Goal: Information Seeking & Learning: Learn about a topic

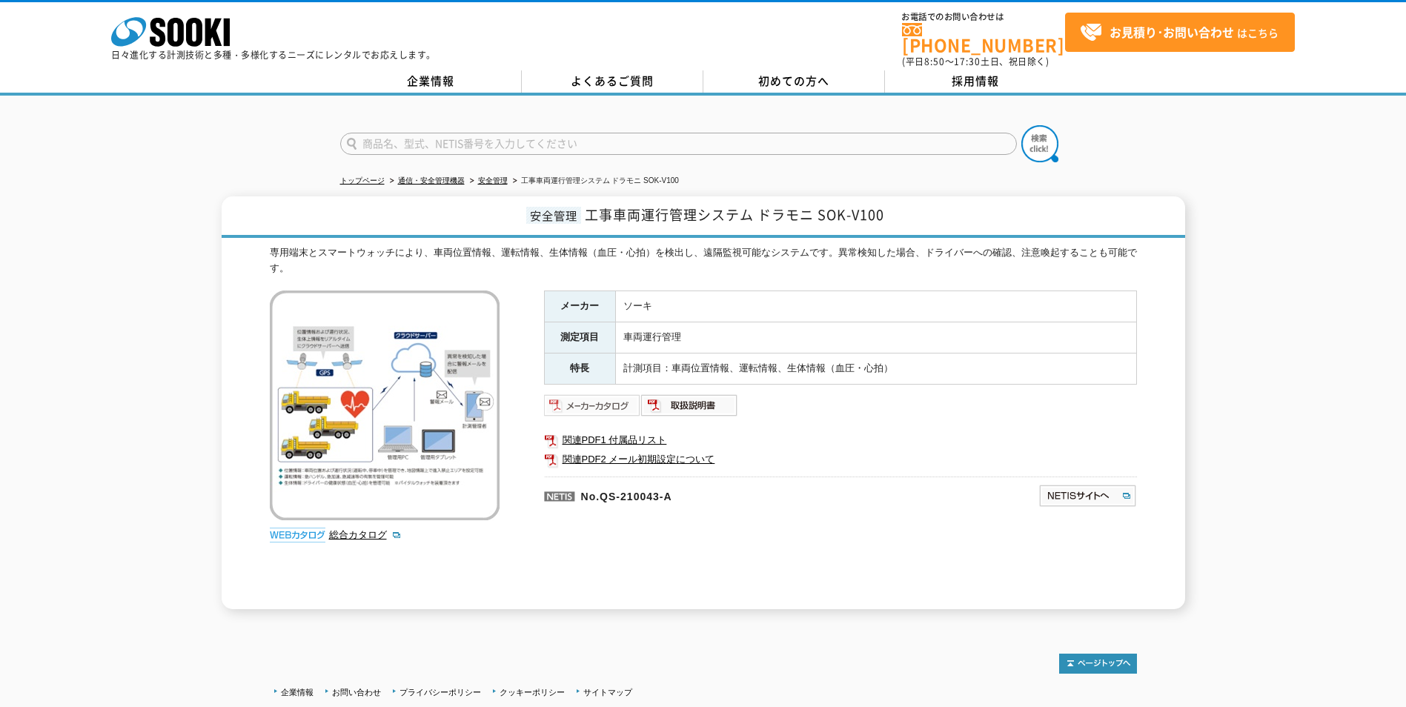
click at [591, 403] on img at bounding box center [592, 405] width 97 height 24
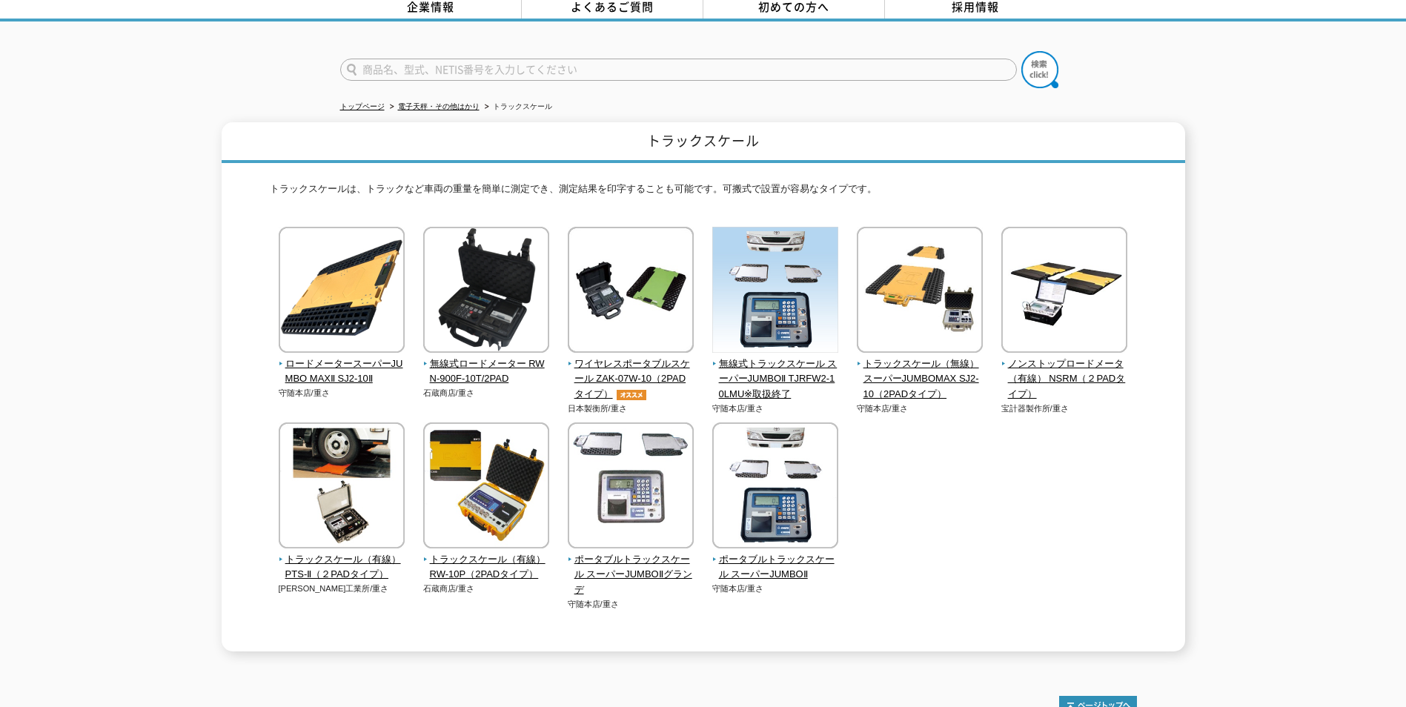
click at [622, 358] on span "ワイヤレスポータブルスケール ZAK-07W-10（2PADタイプ）" at bounding box center [631, 379] width 127 height 46
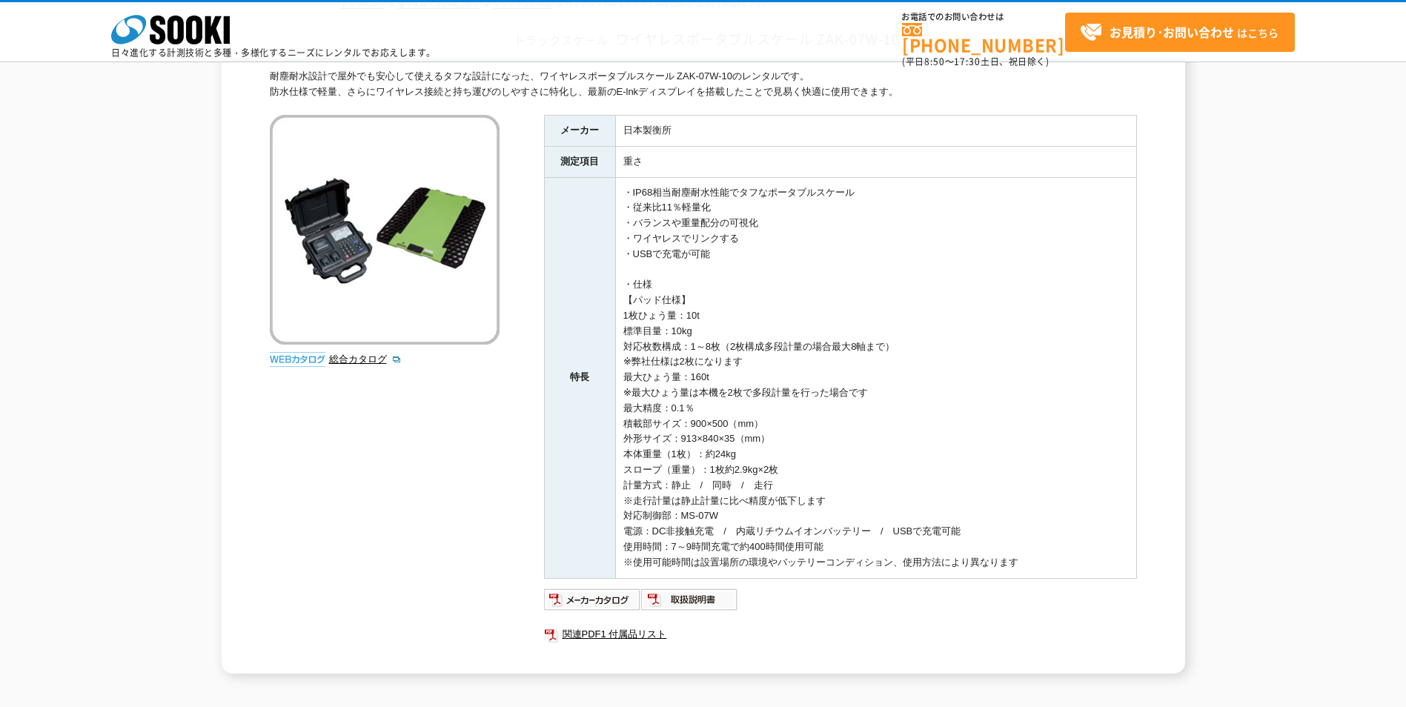
scroll to position [148, 0]
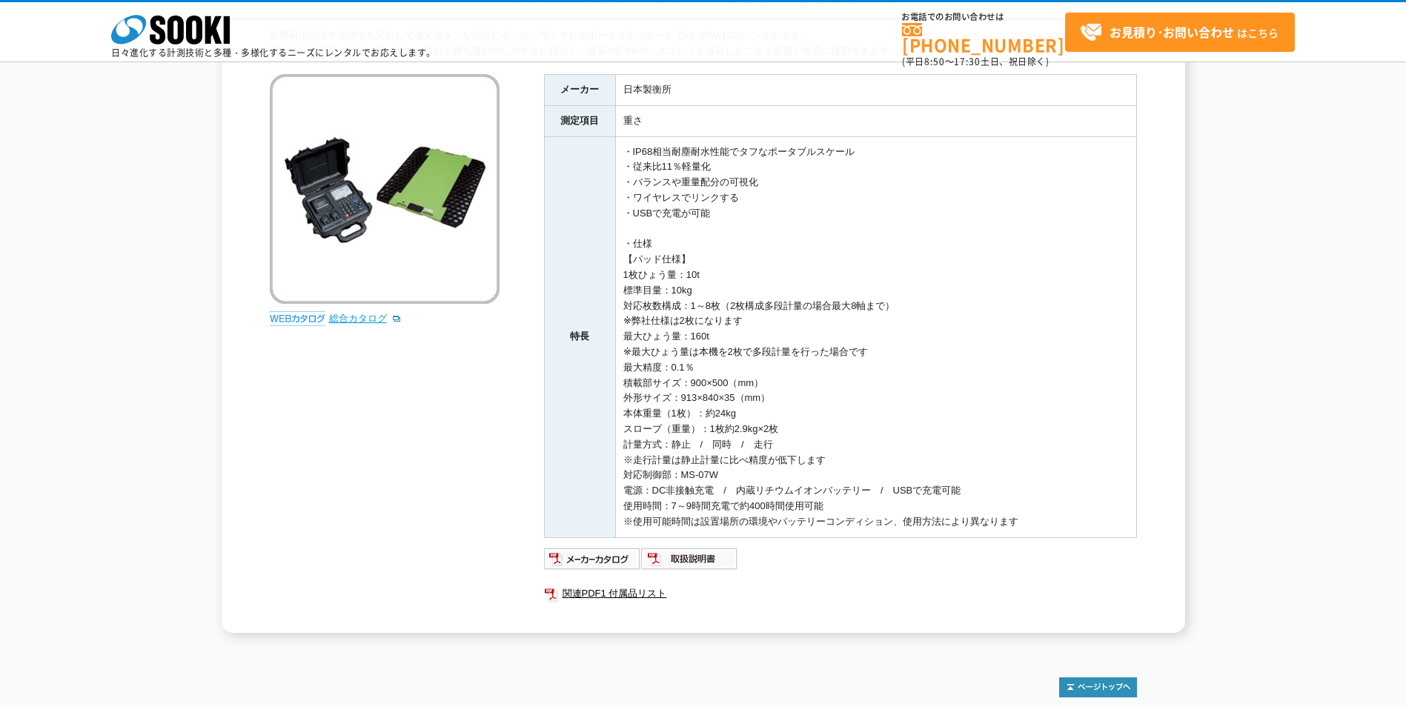
click at [366, 315] on link "総合カタログ" at bounding box center [365, 318] width 73 height 11
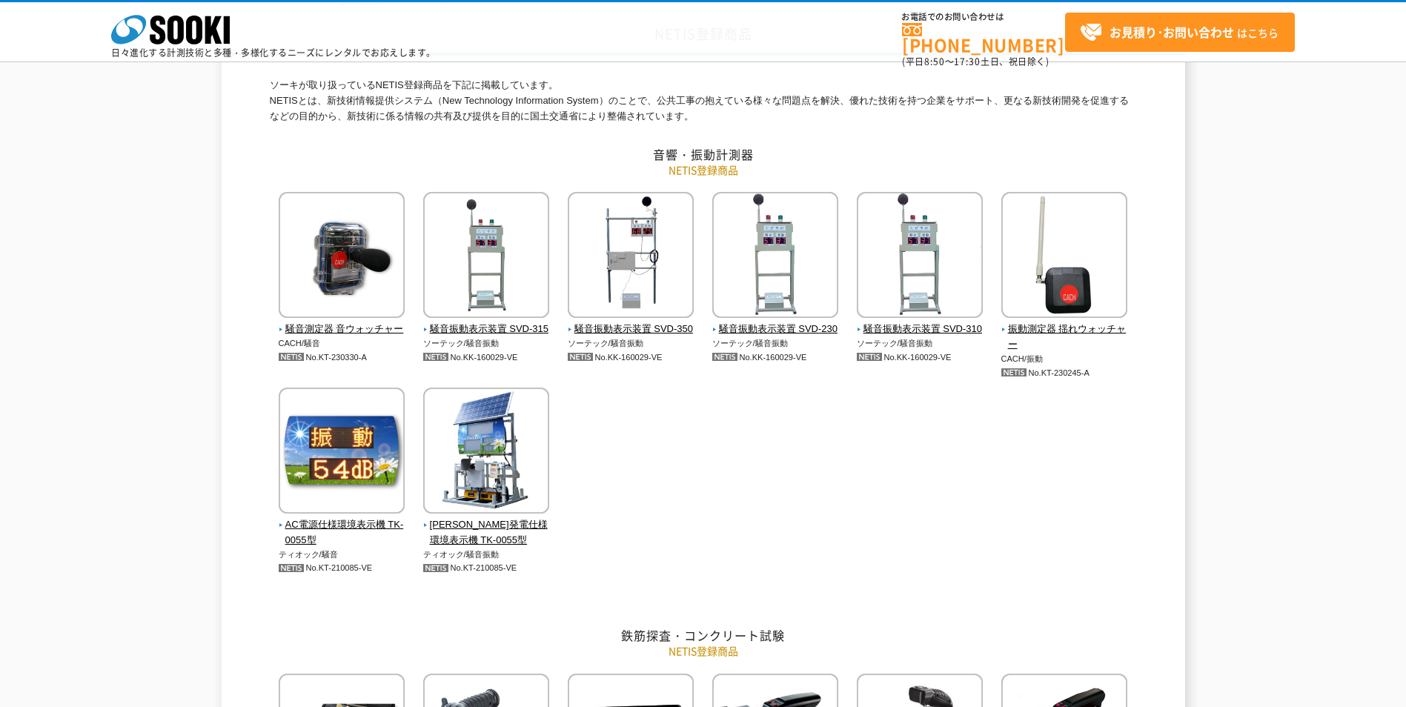
scroll to position [148, 0]
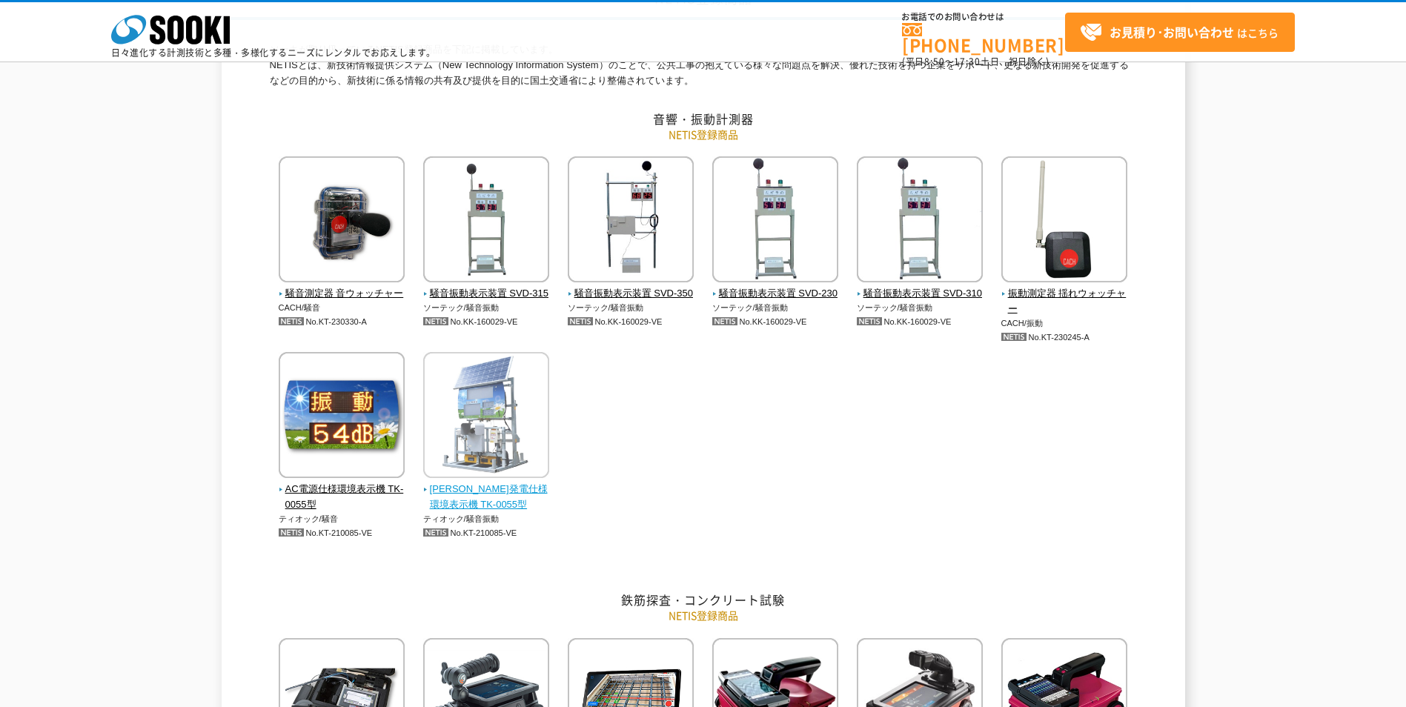
click at [493, 488] on span "太陽光発電仕様環境表示機 TK-0055型" at bounding box center [486, 497] width 127 height 31
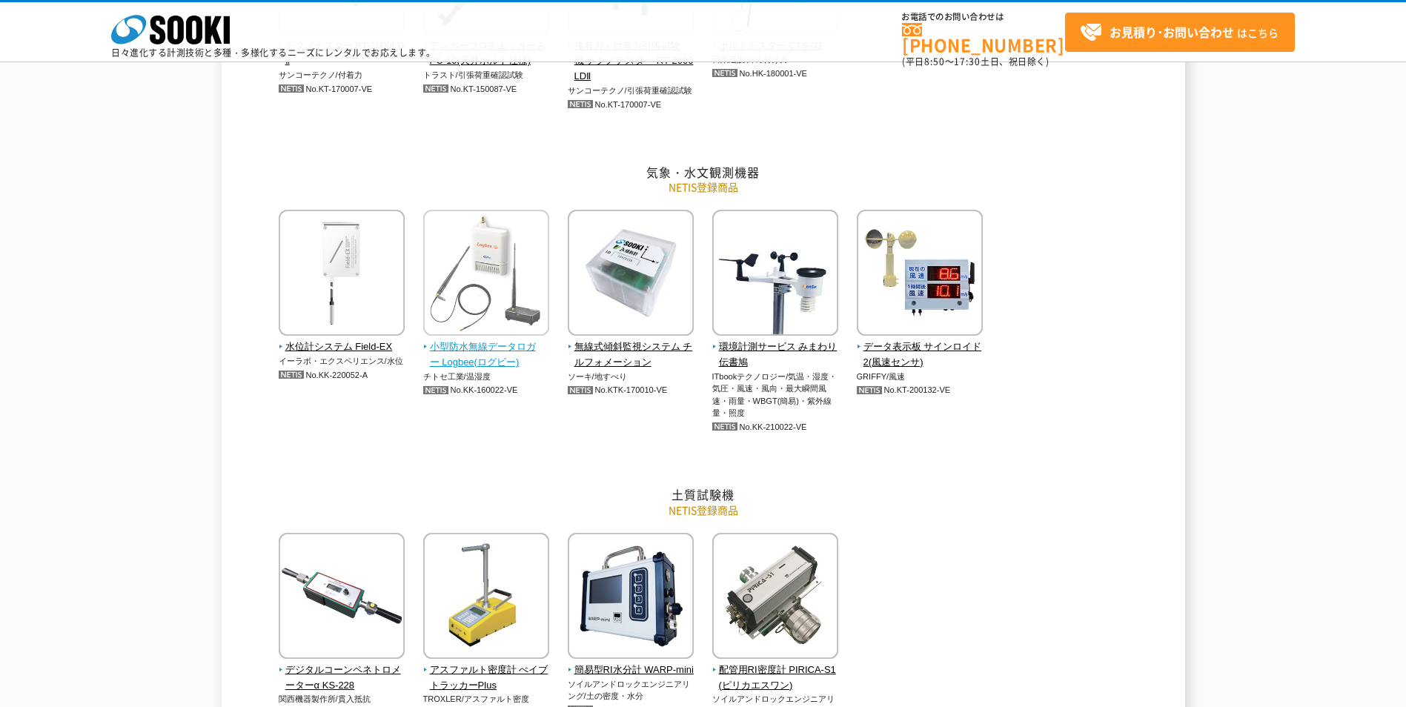
scroll to position [1779, 0]
click at [361, 350] on span "水位計システム Field-EX" at bounding box center [342, 347] width 127 height 16
click at [499, 342] on span "小型防水無線データロガー Logbee(ログビー)" at bounding box center [486, 354] width 127 height 31
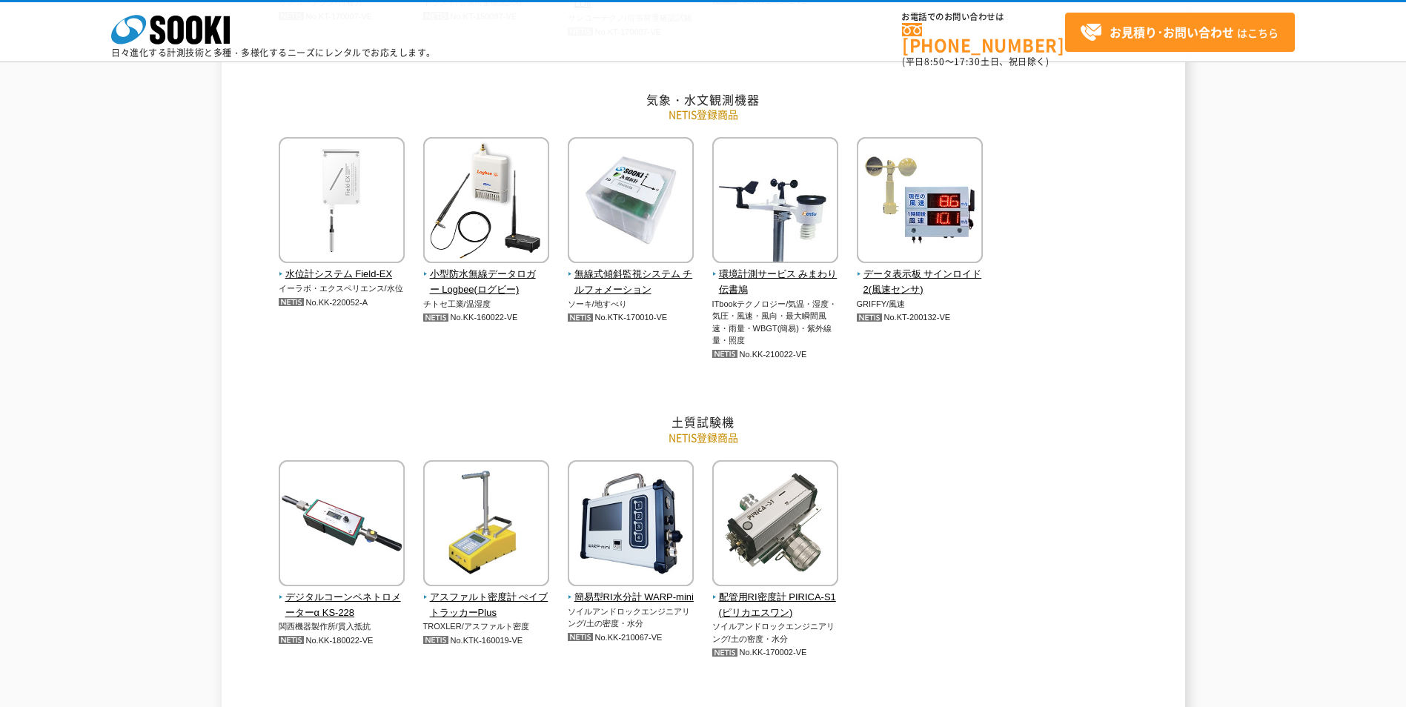
scroll to position [1853, 0]
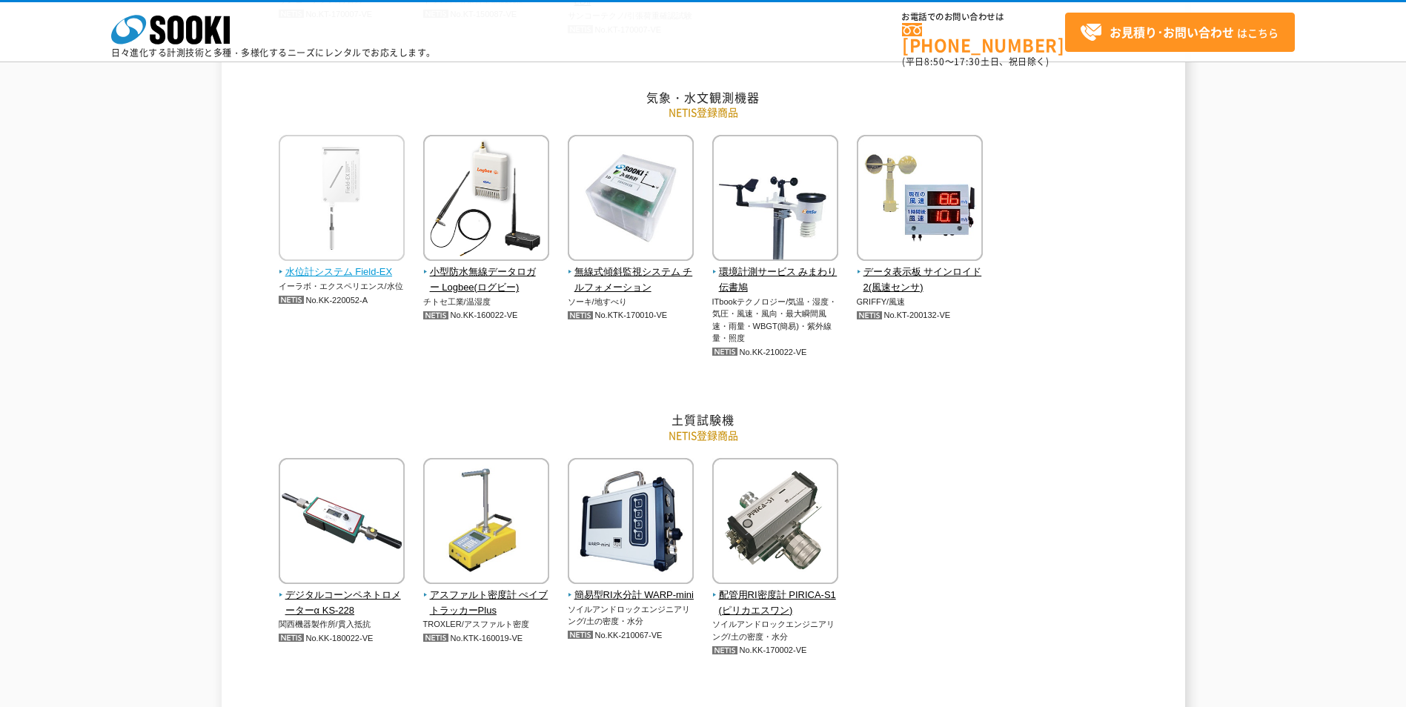
click at [313, 273] on span "水位計システム Field-EX" at bounding box center [342, 273] width 127 height 16
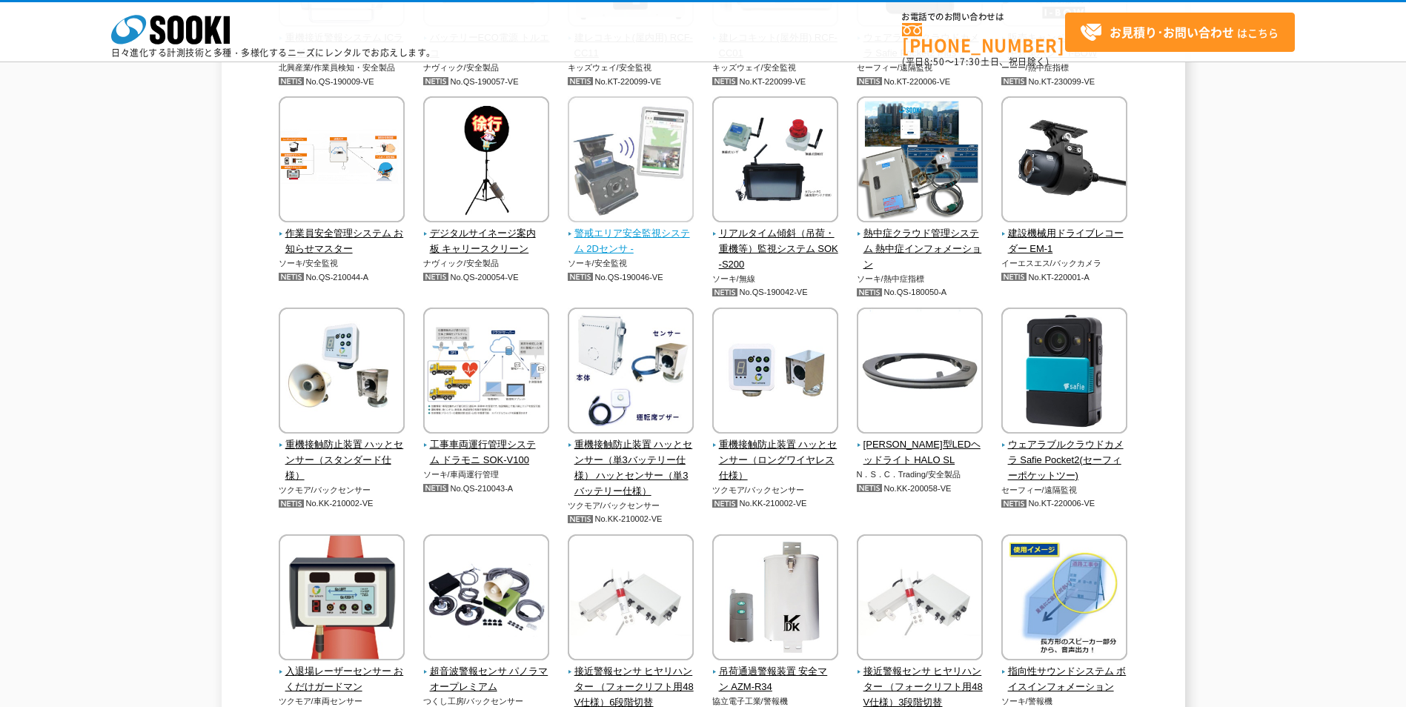
scroll to position [3112, 0]
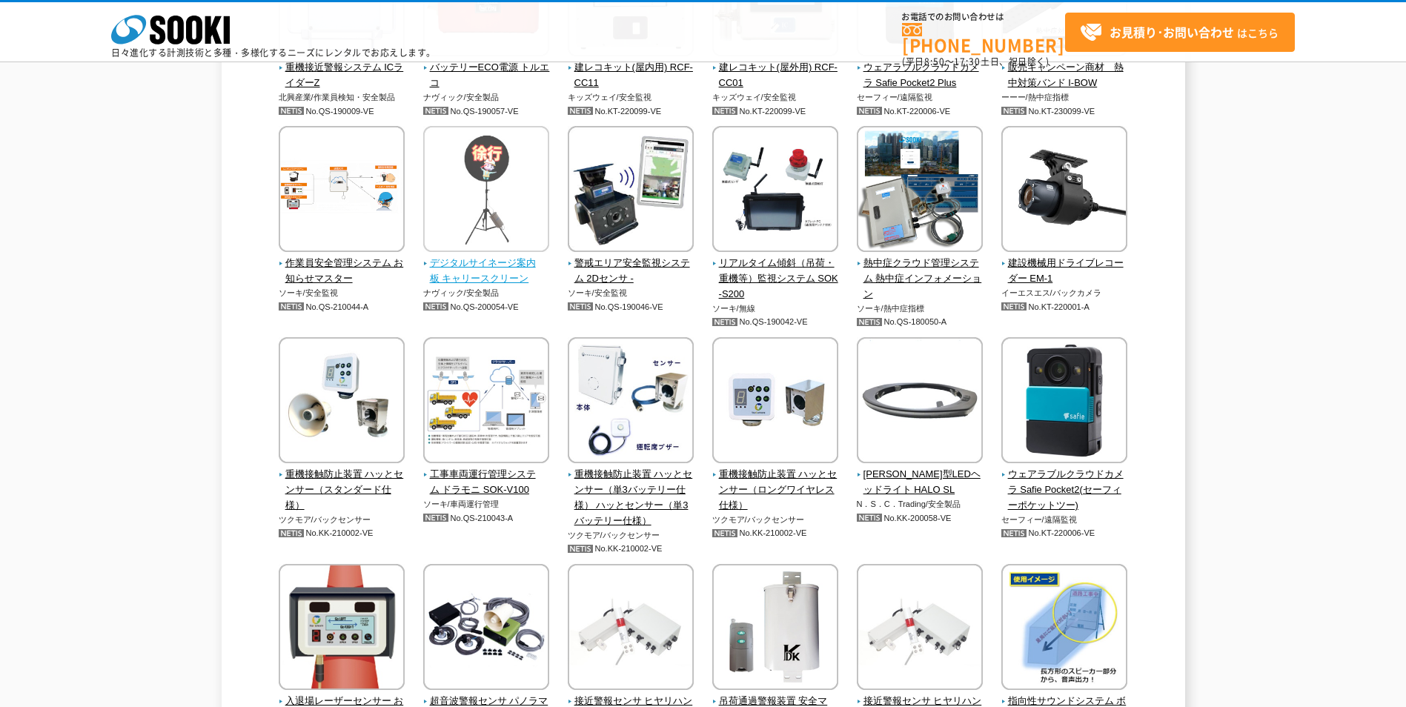
click at [471, 263] on span "デジタルサイネージ案内板 キャリースクリーン" at bounding box center [486, 271] width 127 height 31
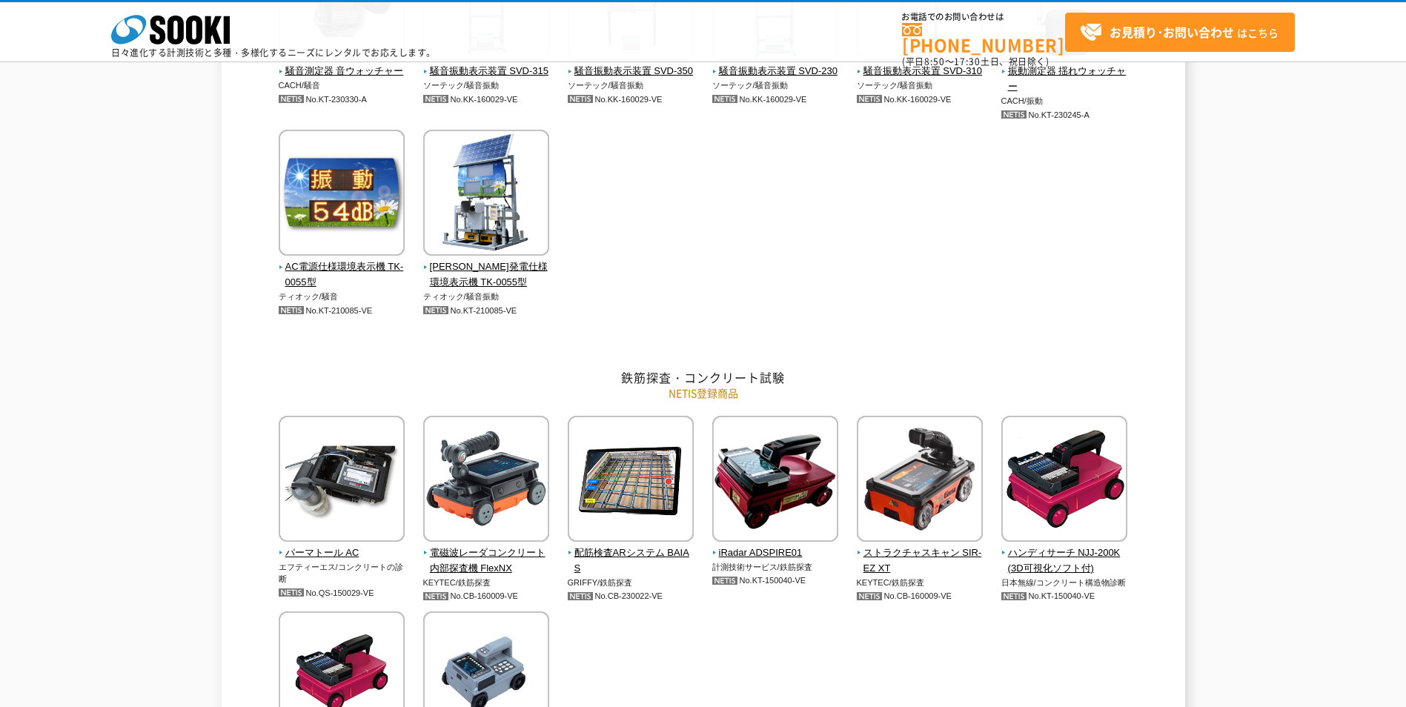
scroll to position [0, 0]
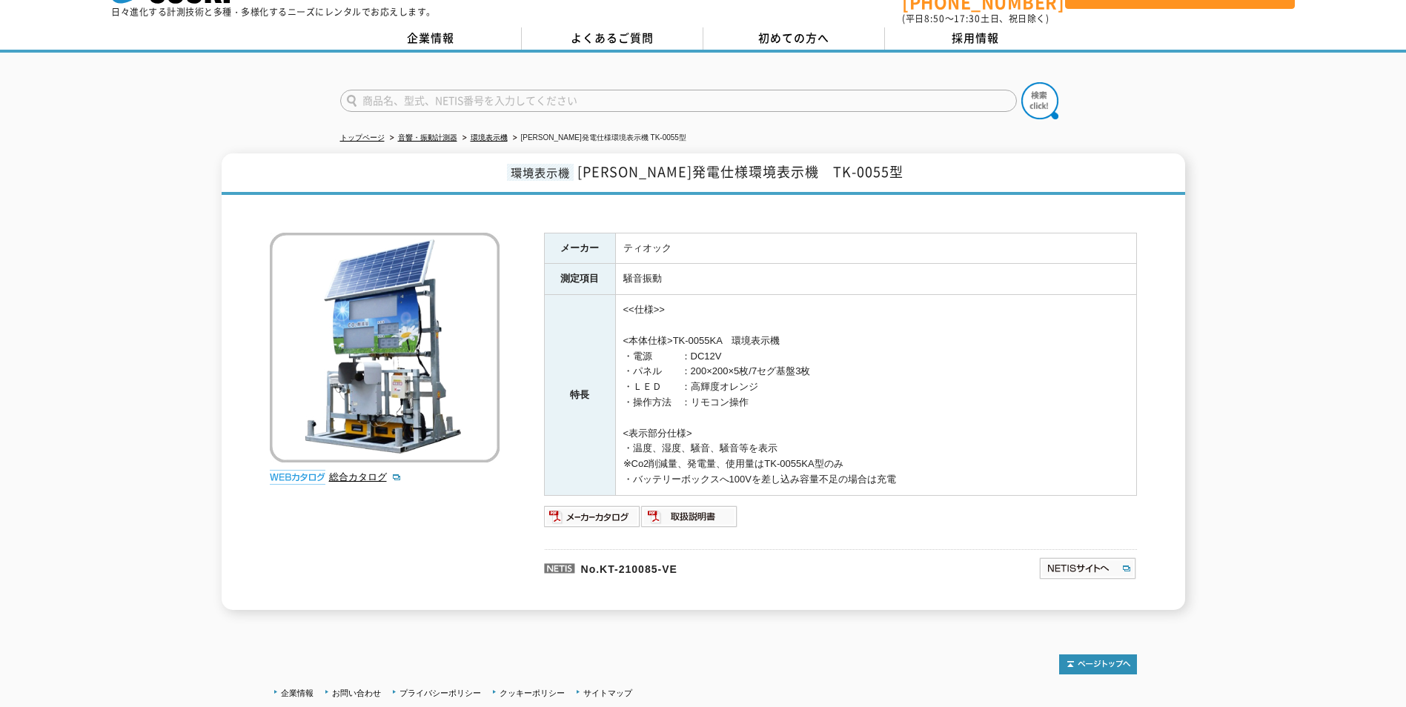
scroll to position [74, 0]
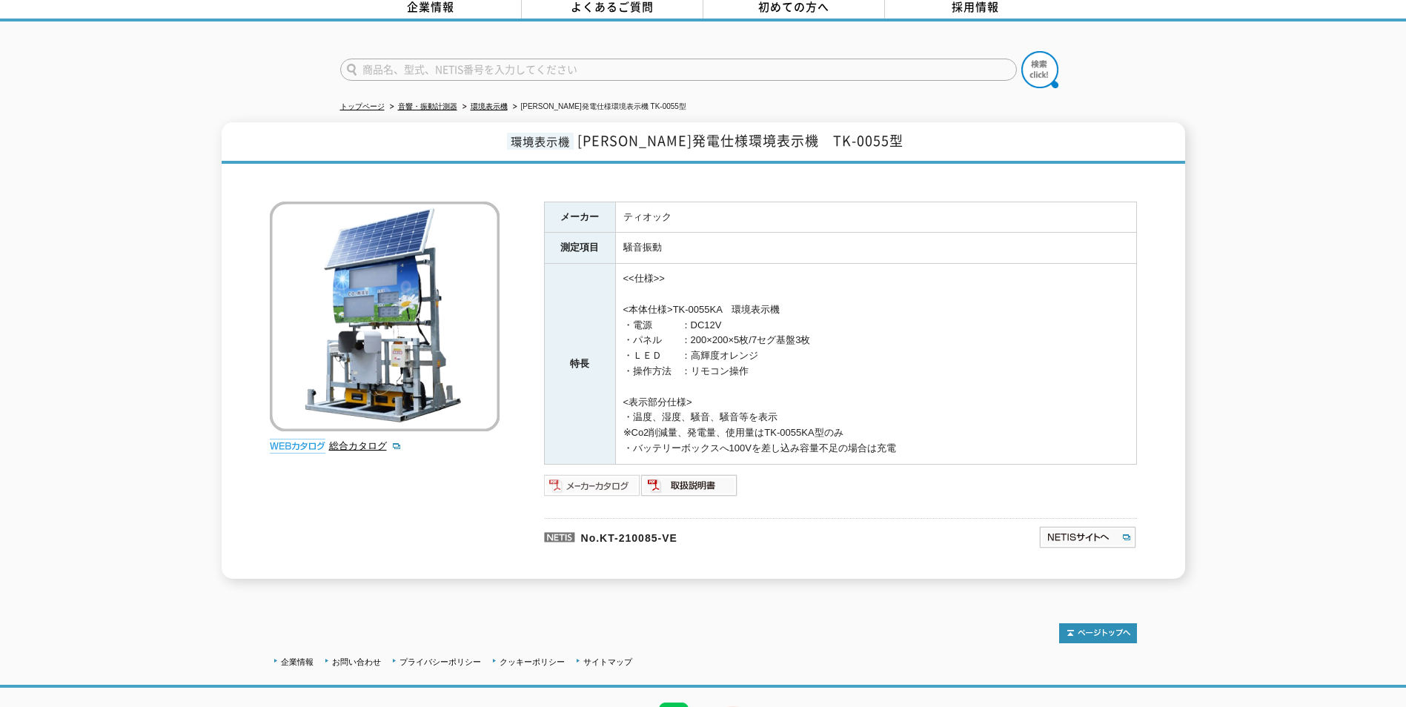
click at [605, 474] on img at bounding box center [592, 486] width 97 height 24
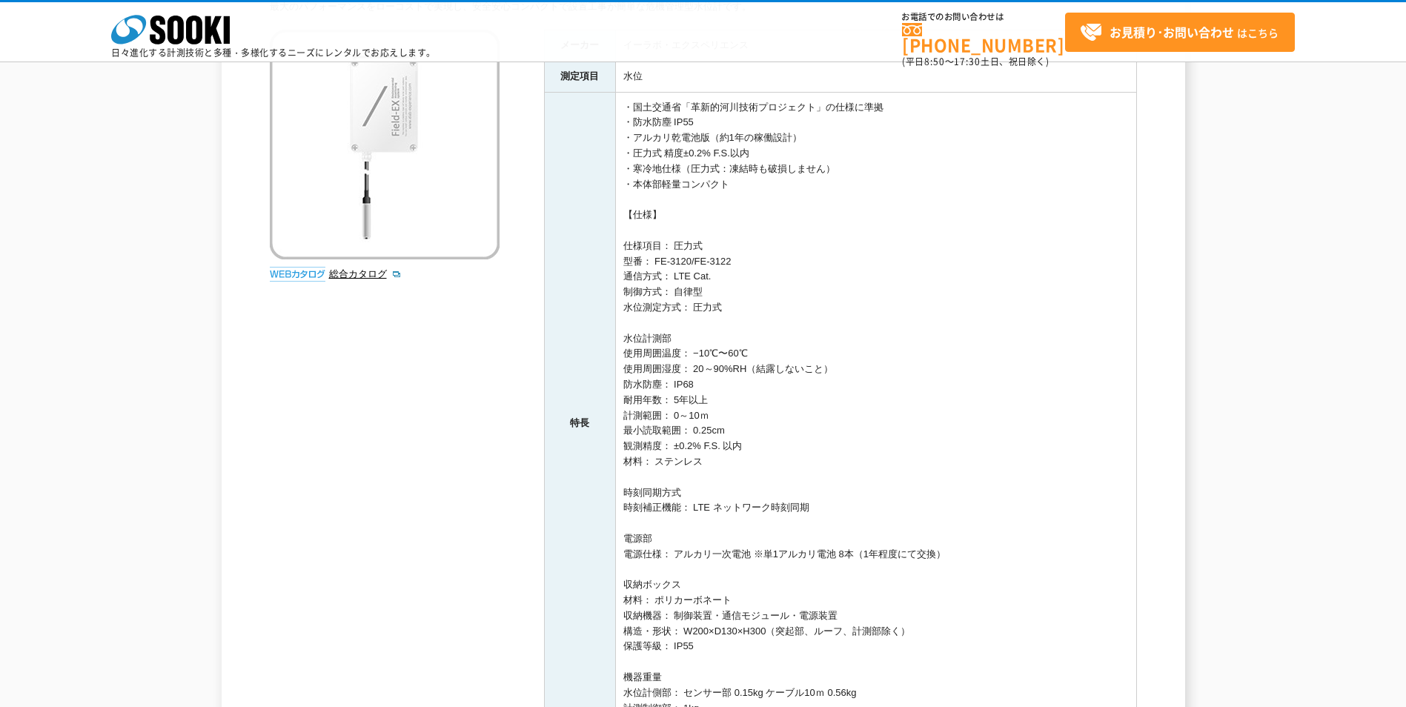
scroll to position [222, 0]
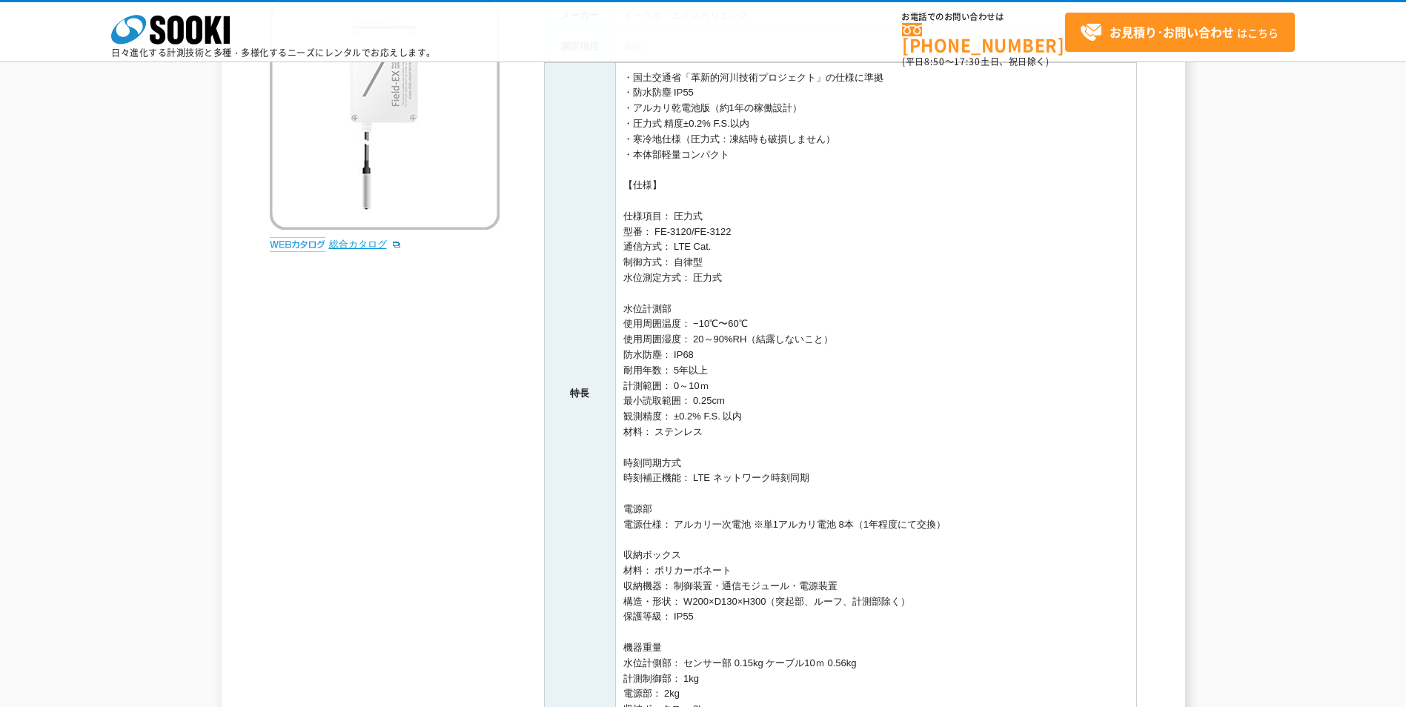
click at [337, 242] on link "総合カタログ" at bounding box center [365, 244] width 73 height 11
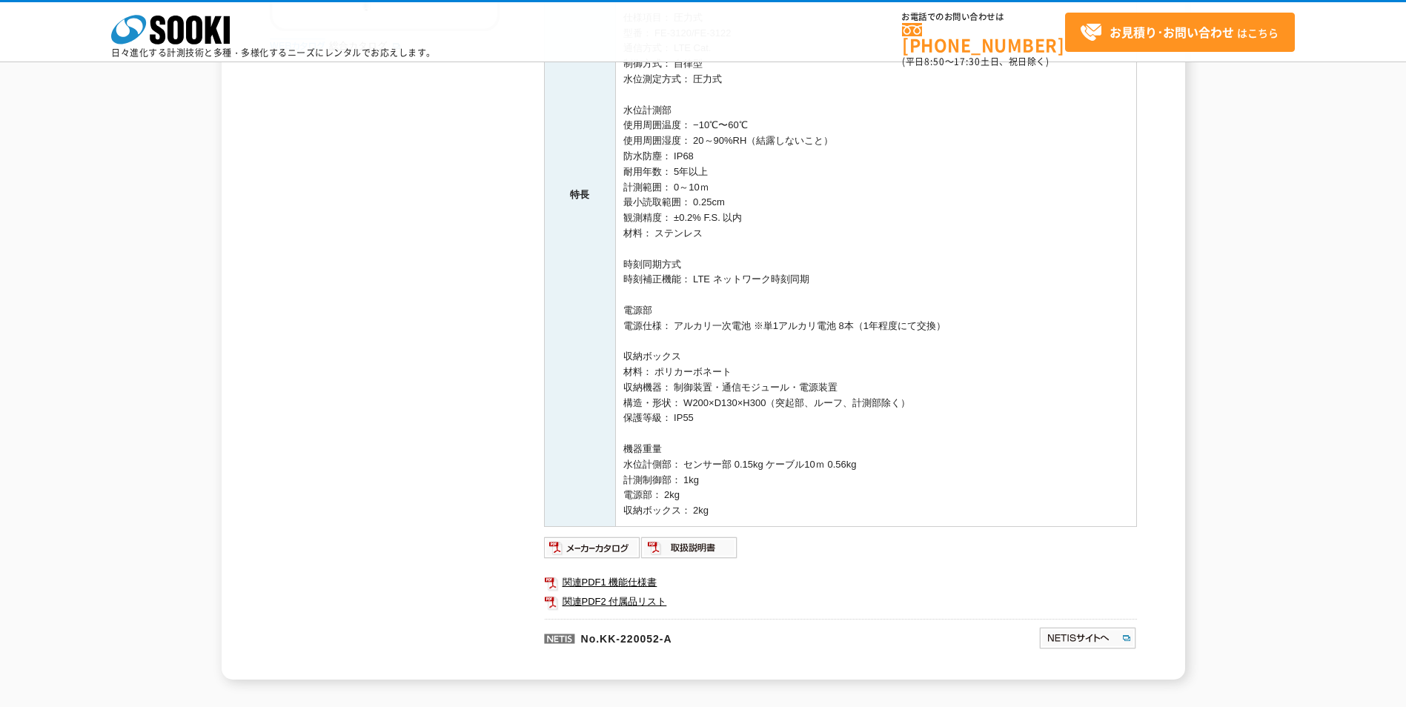
scroll to position [445, 0]
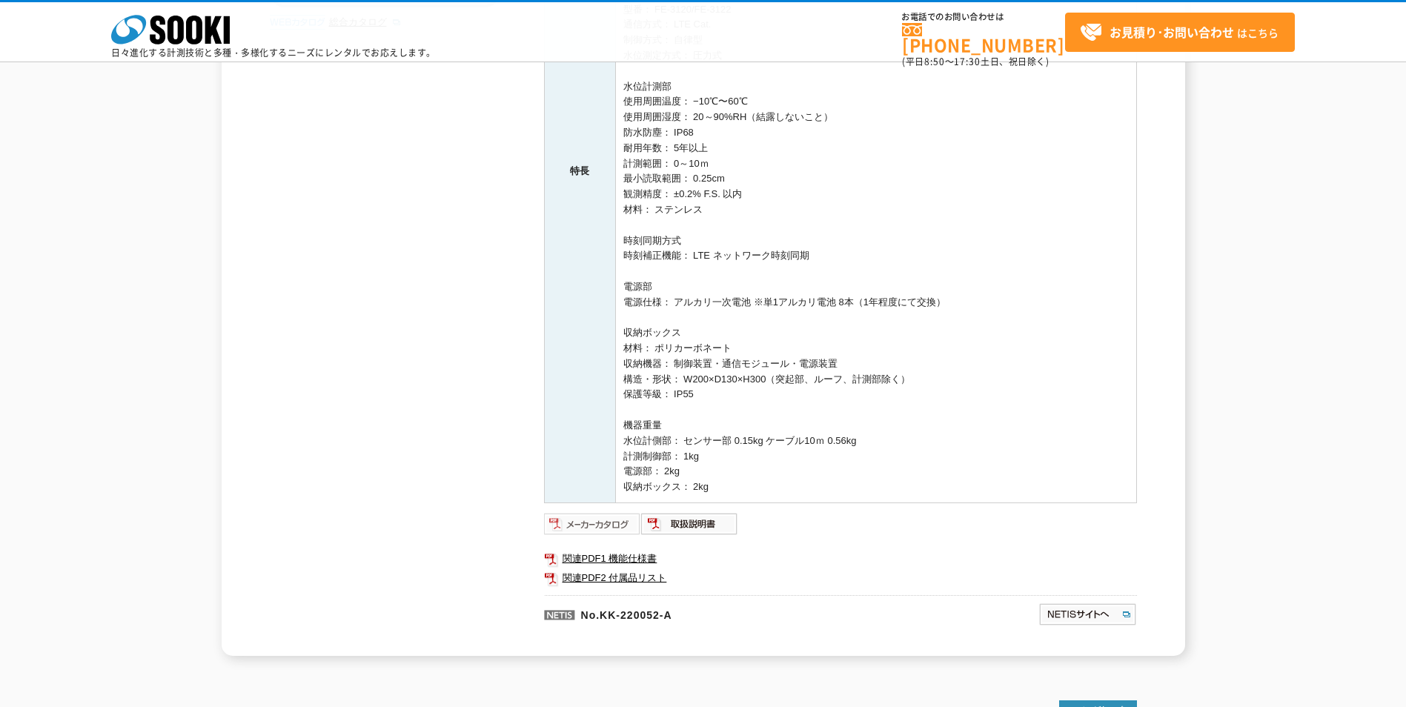
click at [605, 522] on img at bounding box center [592, 524] width 97 height 24
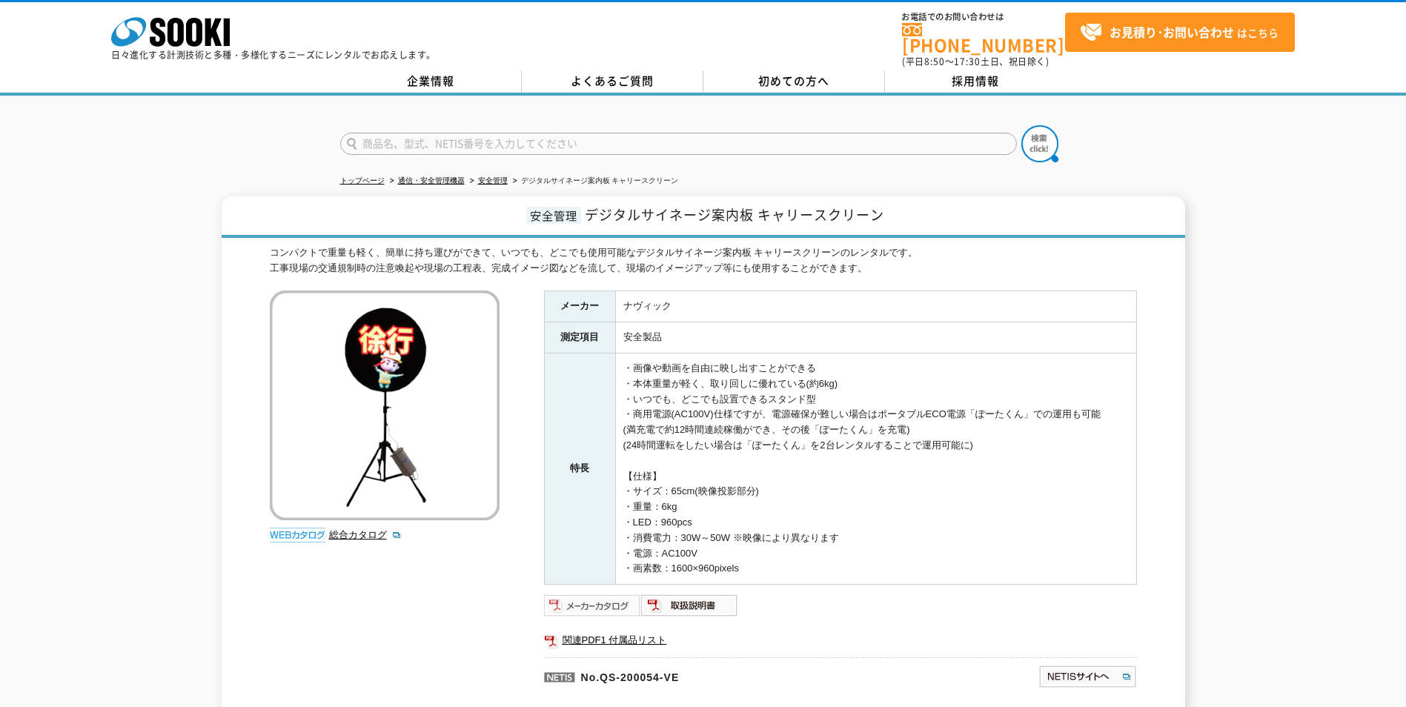
click at [597, 596] on img at bounding box center [592, 606] width 97 height 24
